Goal: Information Seeking & Learning: Learn about a topic

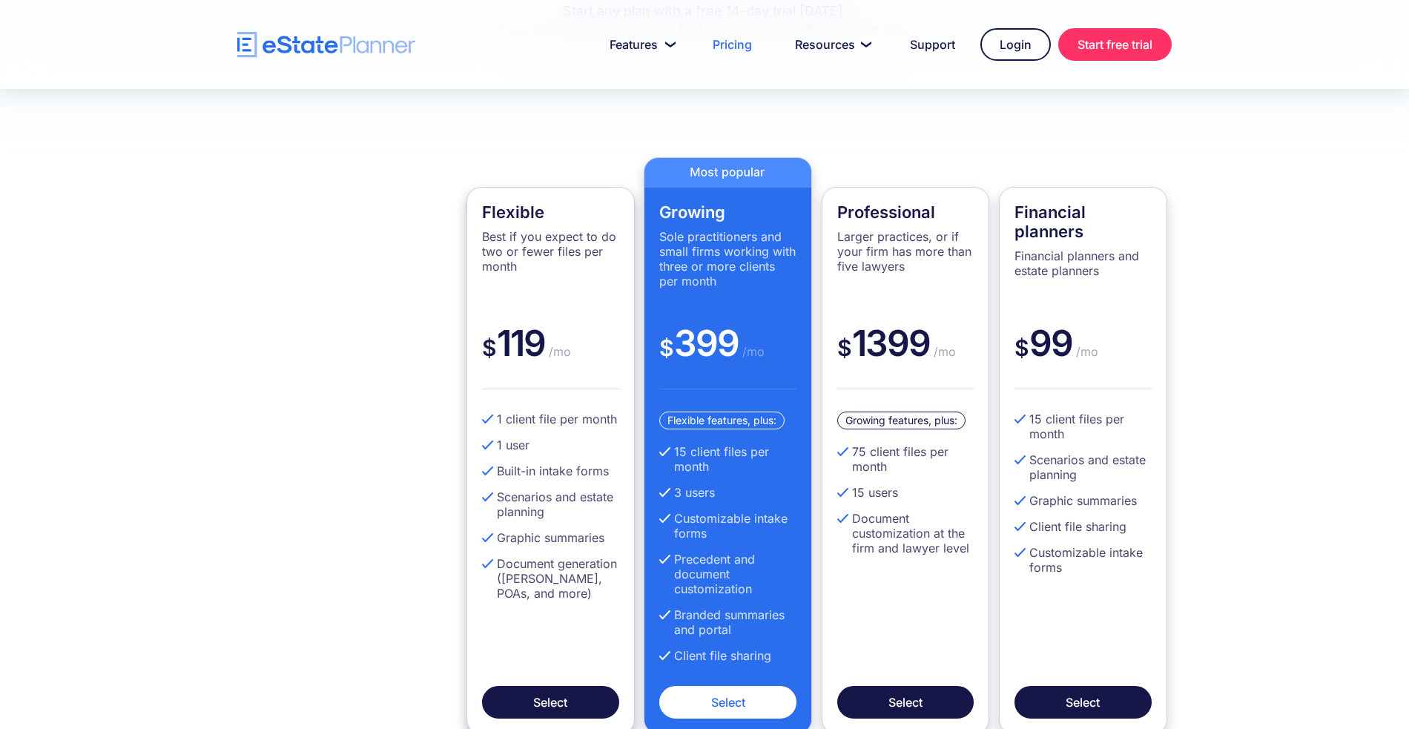
scroll to position [360, 0]
drag, startPoint x: 480, startPoint y: 179, endPoint x: 546, endPoint y: 180, distance: 66.0
click at [546, 186] on div "Flexible Best if you expect to do two or fewer files per month $ 119 /mo 1 clie…" at bounding box center [550, 459] width 168 height 547
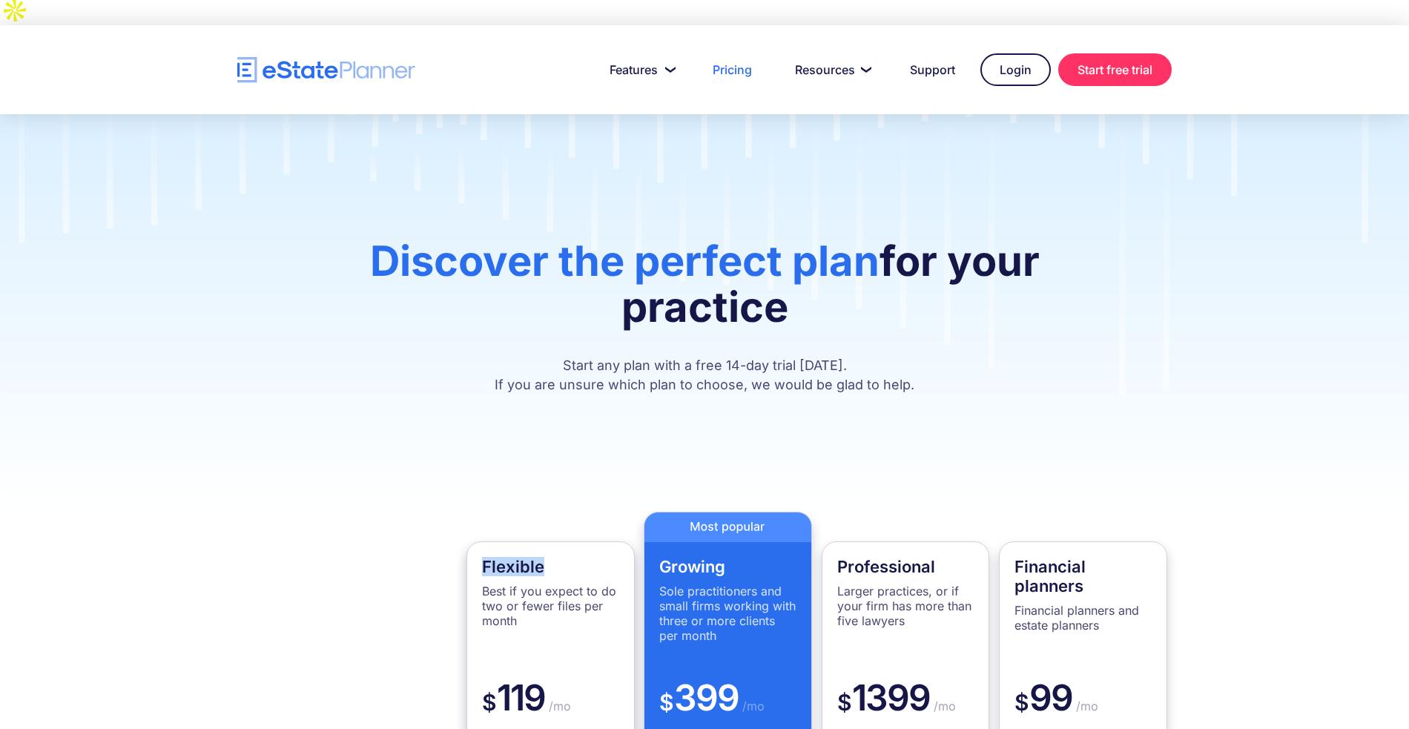
scroll to position [0, 0]
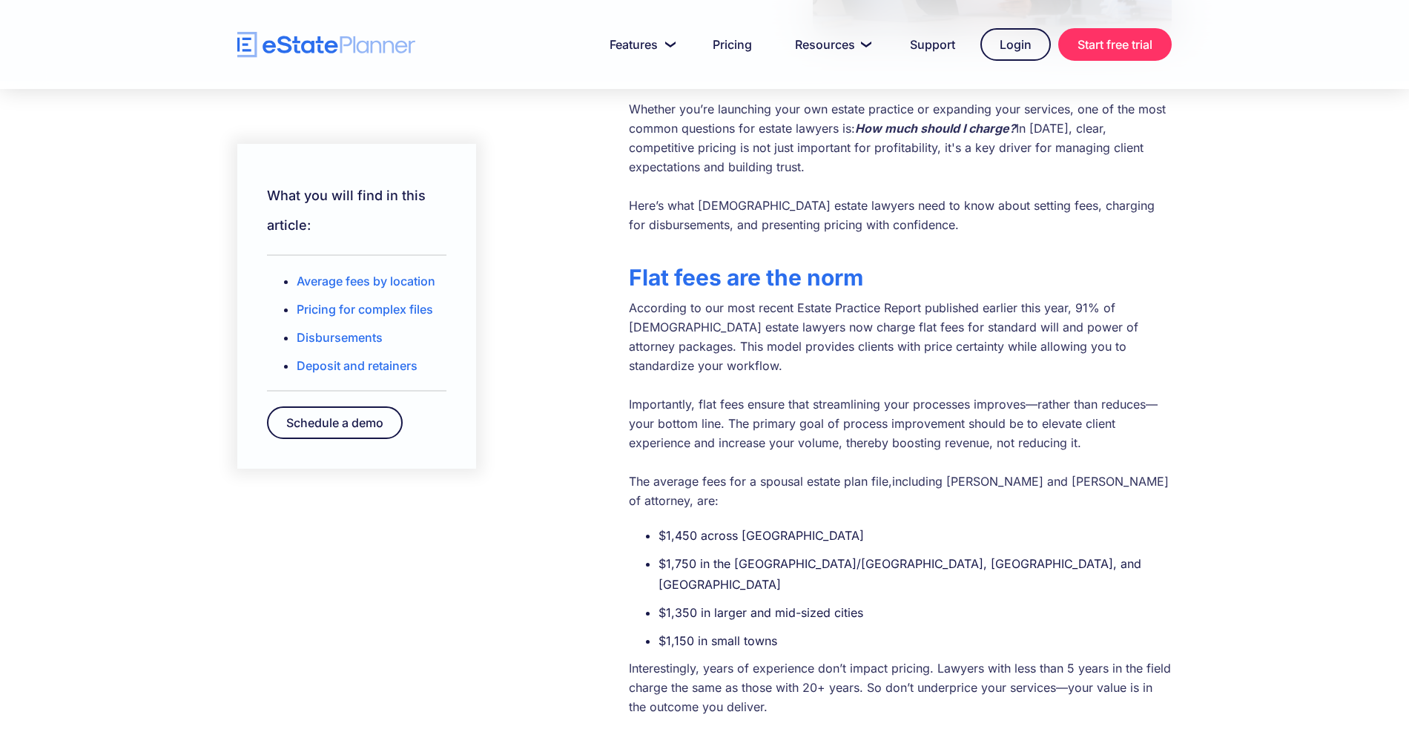
scroll to position [337, 0]
drag, startPoint x: 656, startPoint y: 494, endPoint x: 696, endPoint y: 495, distance: 40.1
click at [696, 524] on ul "$1,450 across Canada $1,750 in the Toronto/GTA, Metro Vancouver, and Calgary $1…" at bounding box center [900, 587] width 543 height 126
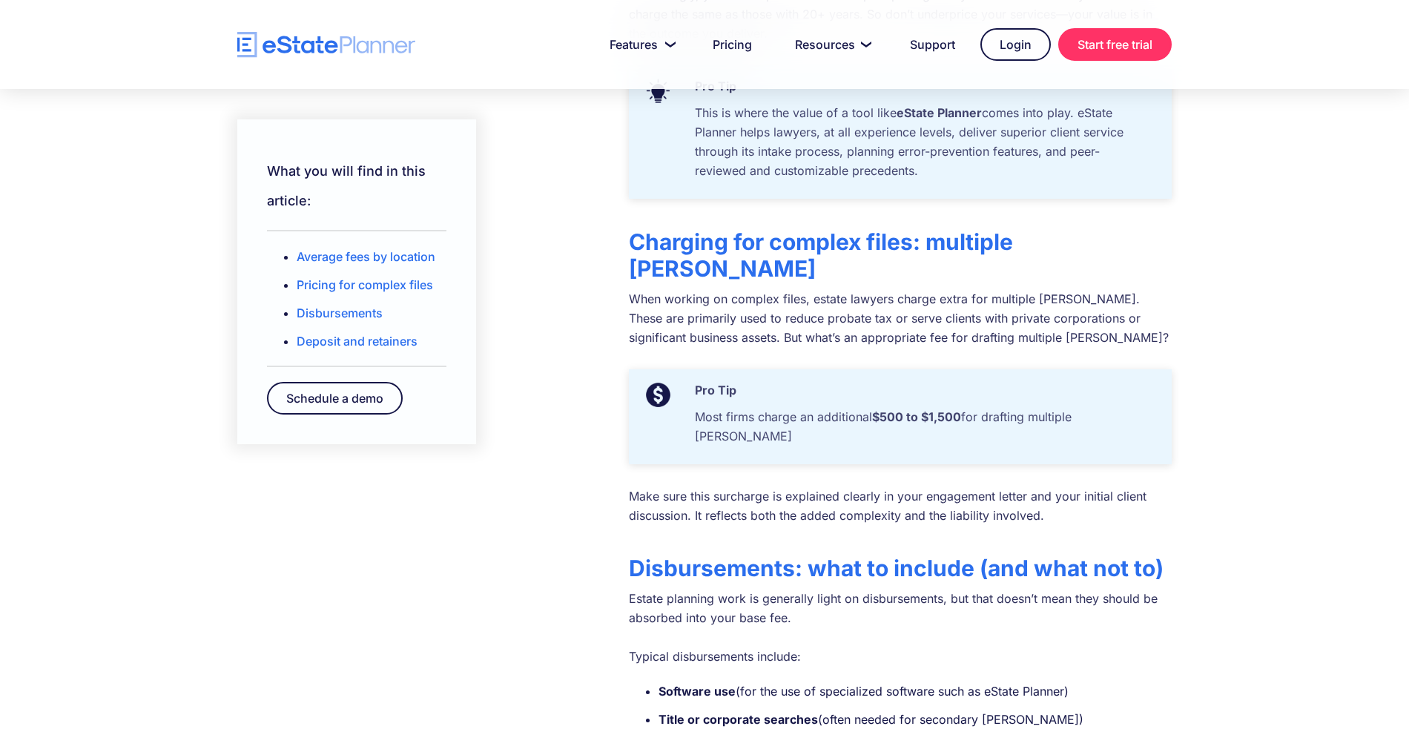
scroll to position [1014, 0]
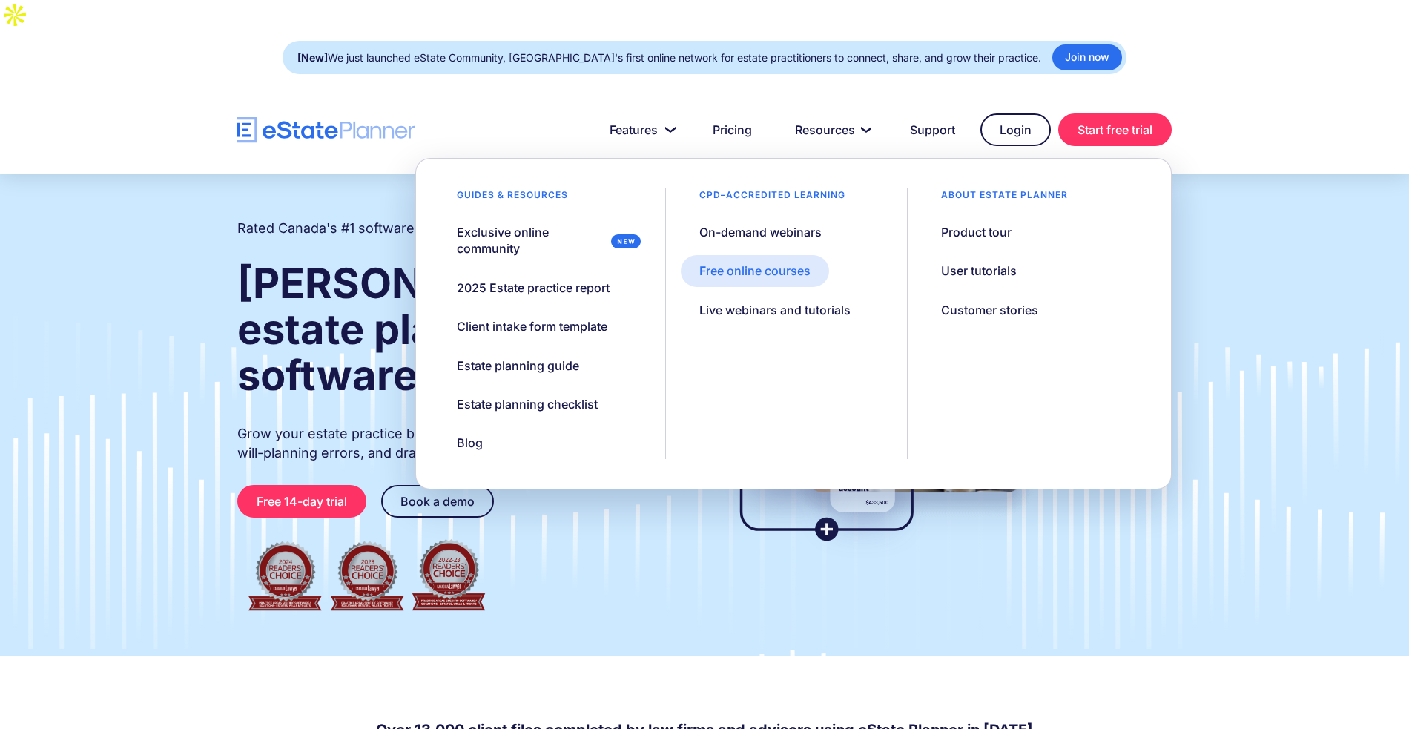
click at [773, 255] on link "Free online courses" at bounding box center [755, 270] width 148 height 31
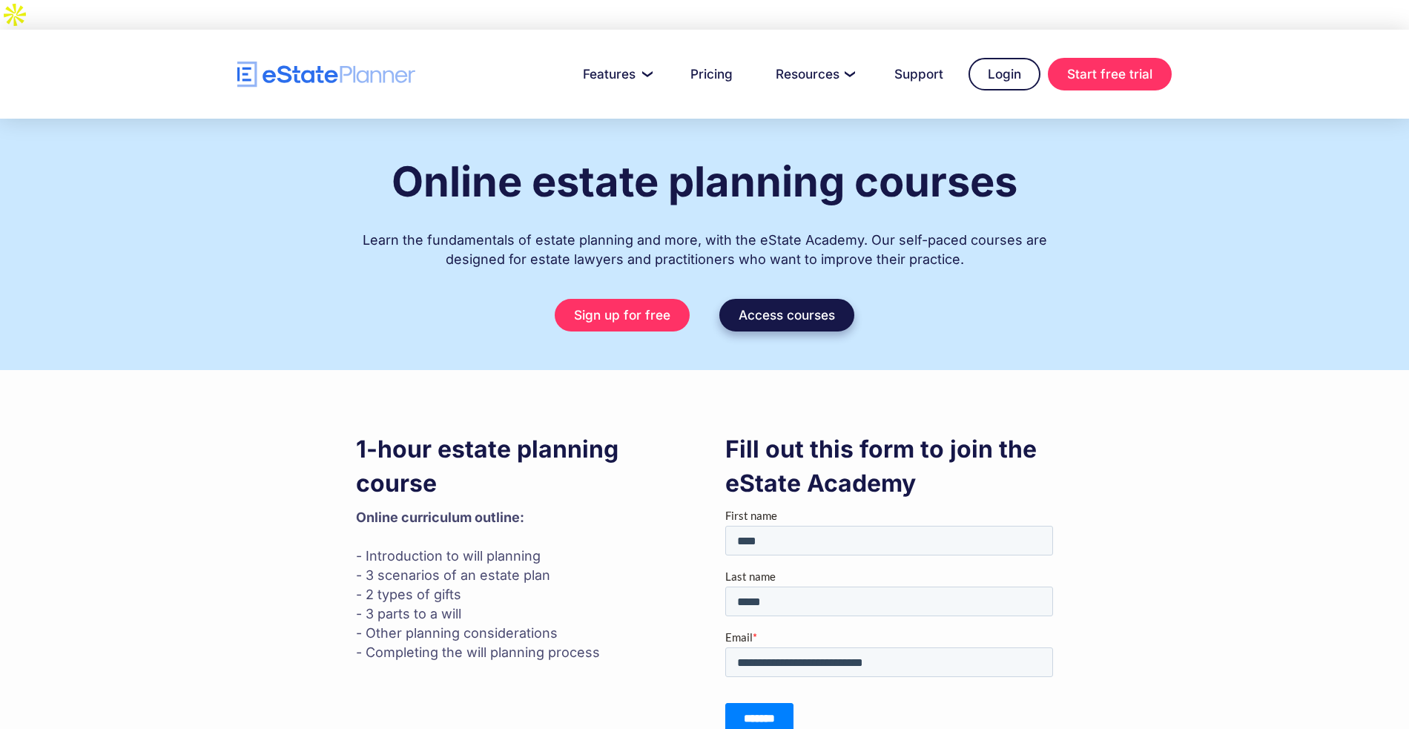
click at [803, 299] on link "Access courses" at bounding box center [786, 315] width 135 height 33
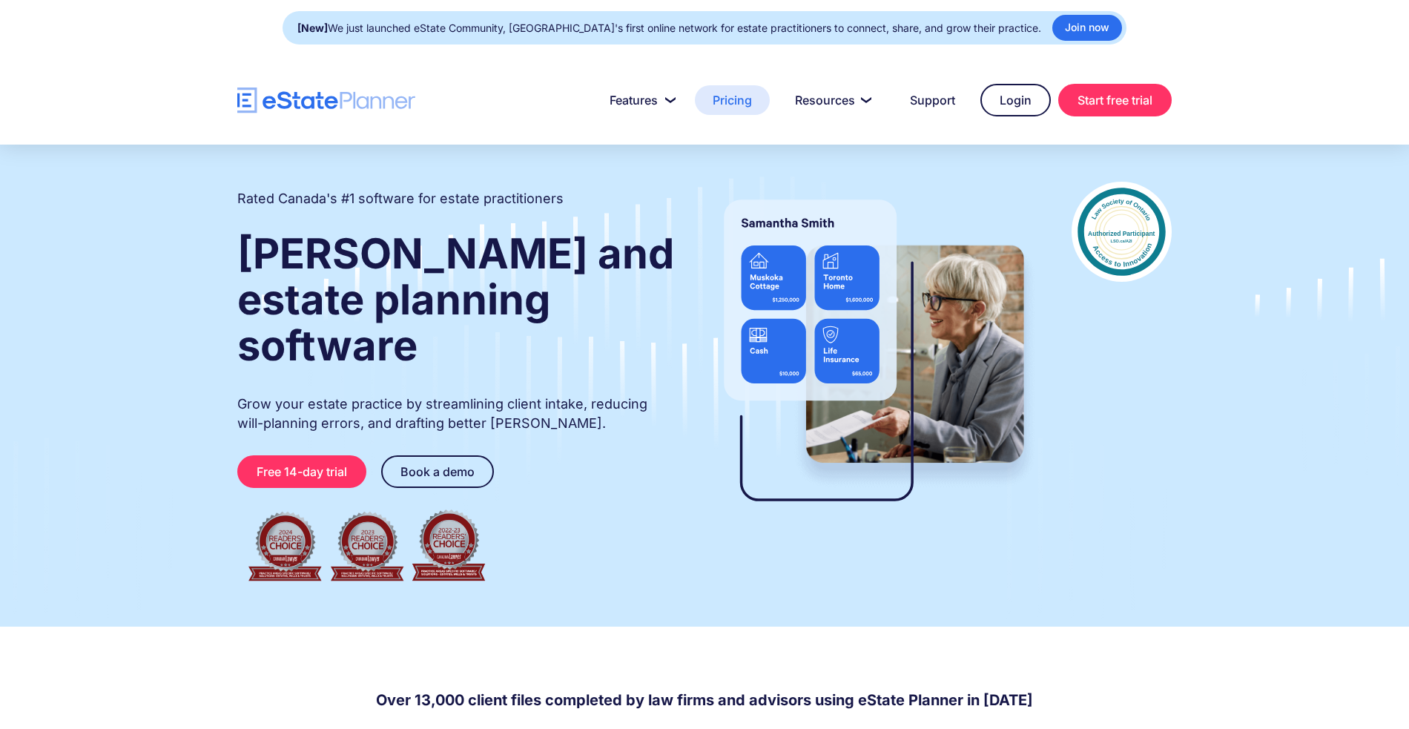
click at [730, 95] on link "Pricing" at bounding box center [732, 100] width 75 height 30
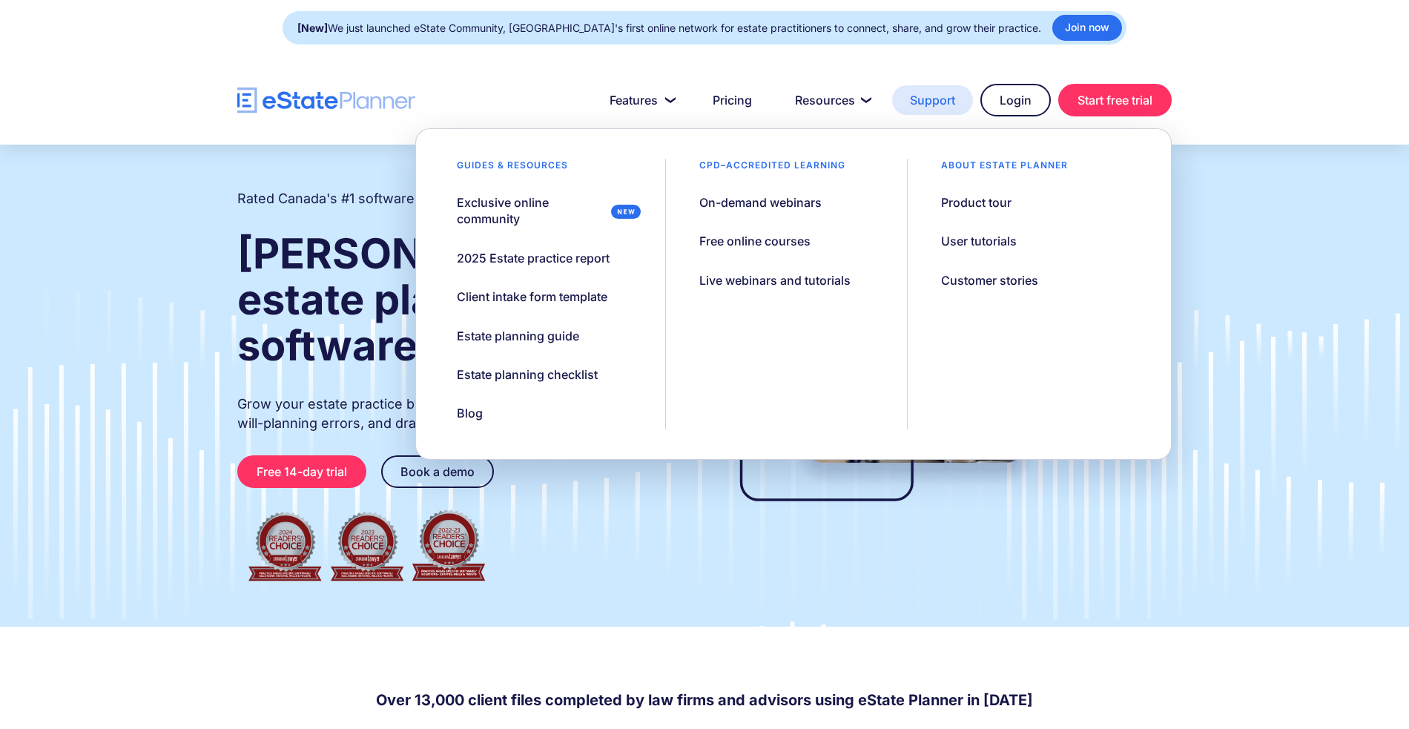
click at [949, 102] on link "Support" at bounding box center [932, 100] width 81 height 30
